Goal: Task Accomplishment & Management: Complete application form

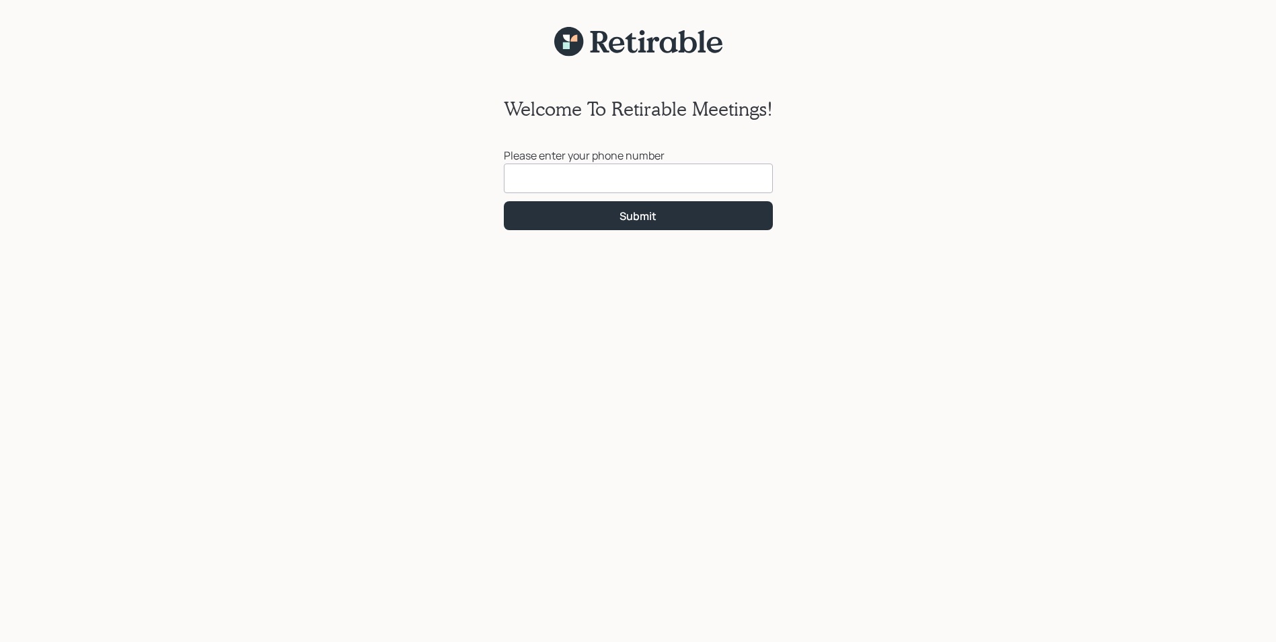
click at [615, 173] on input at bounding box center [638, 178] width 269 height 30
type input "[PHONE_NUMBER]"
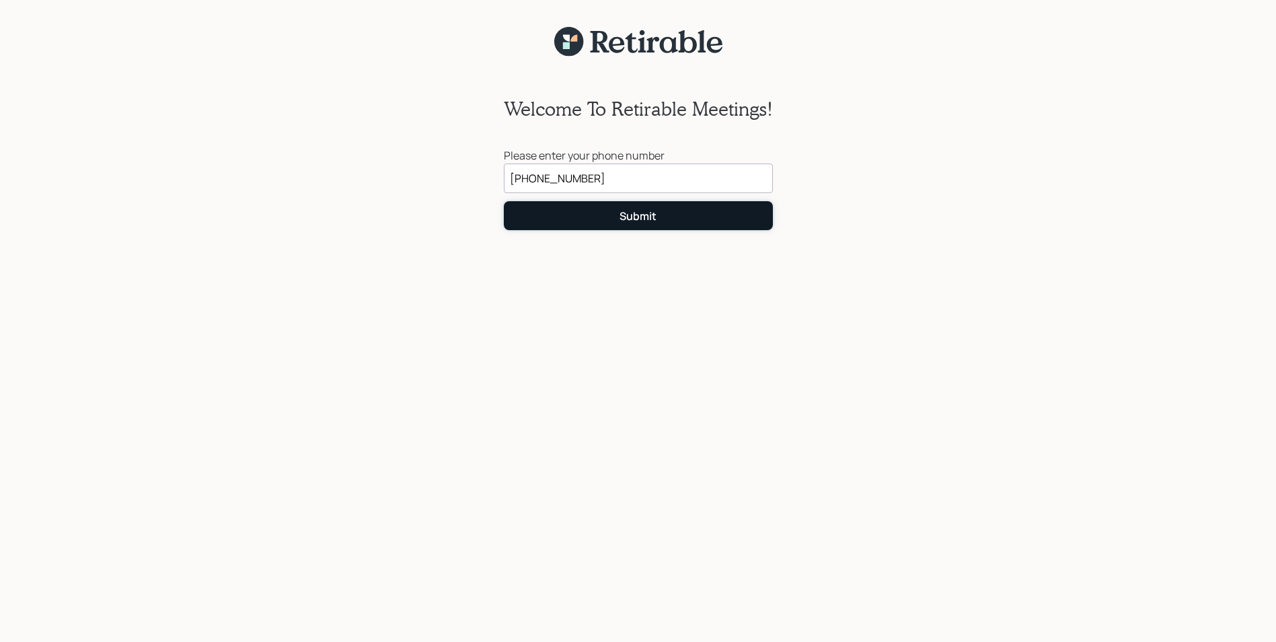
click at [629, 213] on div "Submit" at bounding box center [637, 215] width 37 height 15
